Goal: Task Accomplishment & Management: Manage account settings

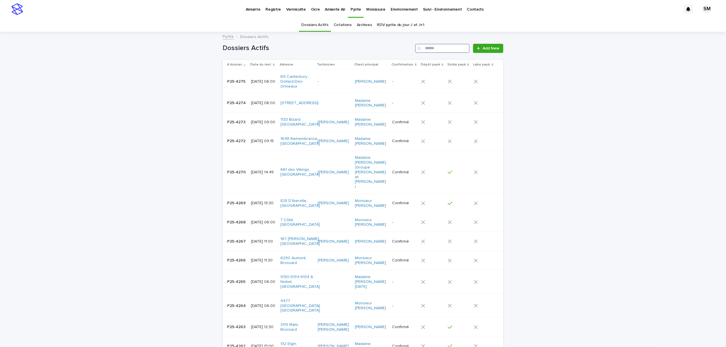
click at [431, 51] on input "Search" at bounding box center [442, 48] width 54 height 9
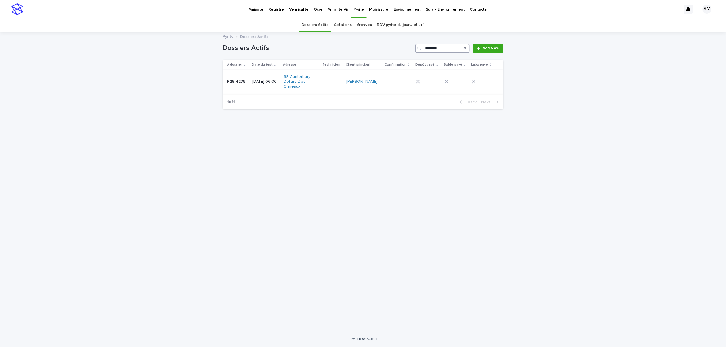
type input "********"
click at [231, 86] on div "P25-4275 P25-4275" at bounding box center [237, 81] width 21 height 9
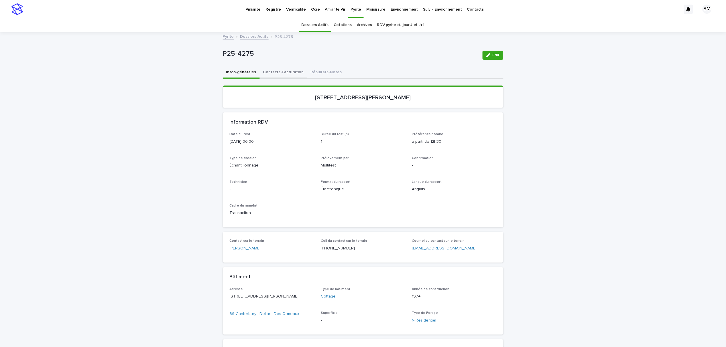
click at [274, 70] on button "Contacts-Facturation" at bounding box center [284, 73] width 48 height 12
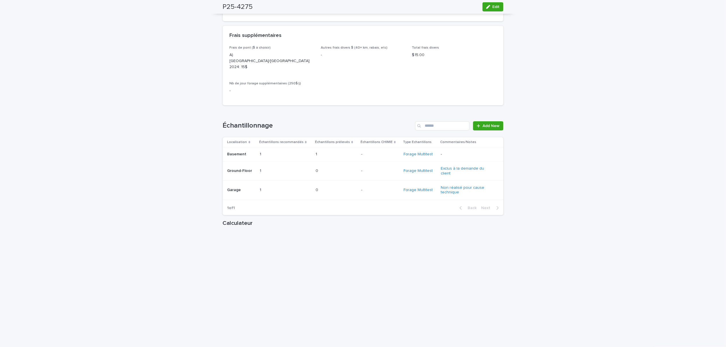
scroll to position [725, 0]
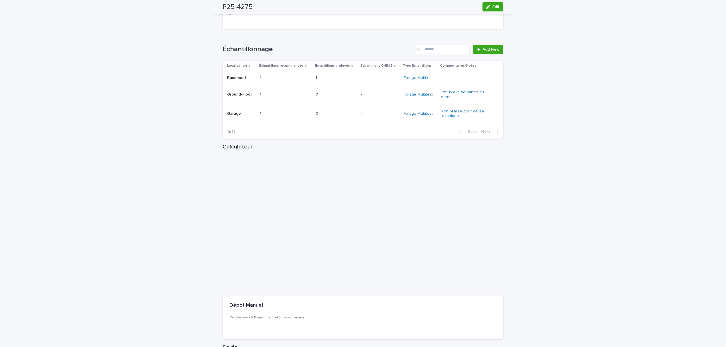
click at [472, 112] on div "Non réalisé pour cause technique" at bounding box center [467, 114] width 53 height 14
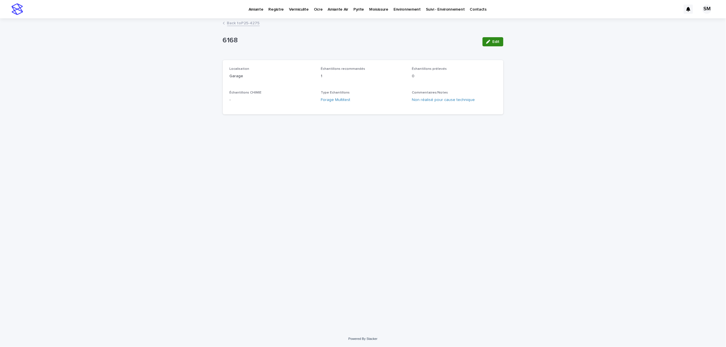
click at [492, 43] on button "Edit" at bounding box center [493, 41] width 21 height 9
click at [493, 108] on icon at bounding box center [493, 108] width 6 height 6
click at [441, 118] on div "Exclus à la demande du client" at bounding box center [454, 120] width 84 height 10
click at [491, 40] on span "Save" at bounding box center [493, 42] width 9 height 4
click at [239, 22] on link "Back to P25-4275" at bounding box center [243, 22] width 33 height 7
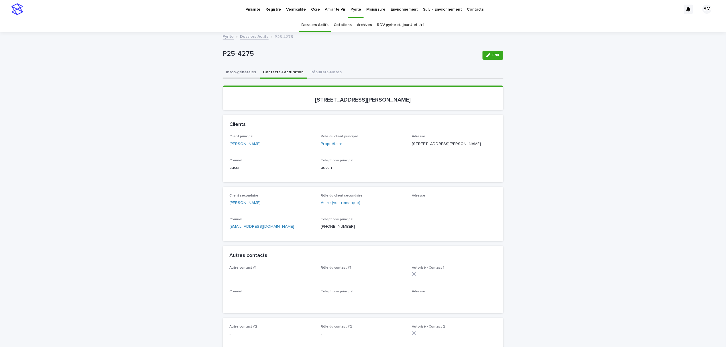
scroll to position [18, 0]
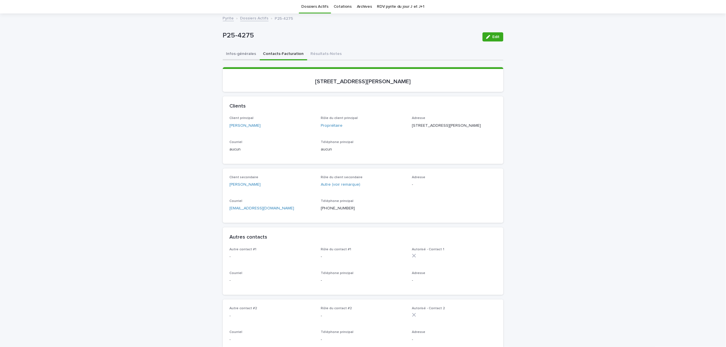
click at [239, 55] on button "Infos-générales" at bounding box center [241, 54] width 37 height 12
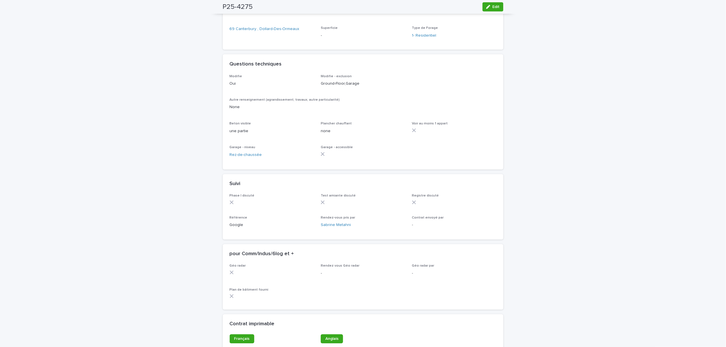
scroll to position [348, 0]
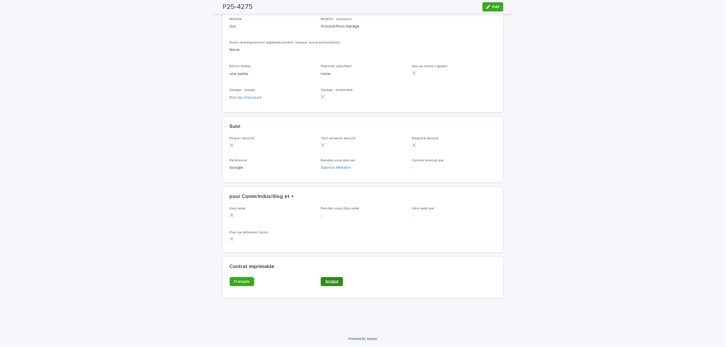
click at [336, 280] on link "Anglais" at bounding box center [332, 281] width 22 height 9
